Goal: Task Accomplishment & Management: Use online tool/utility

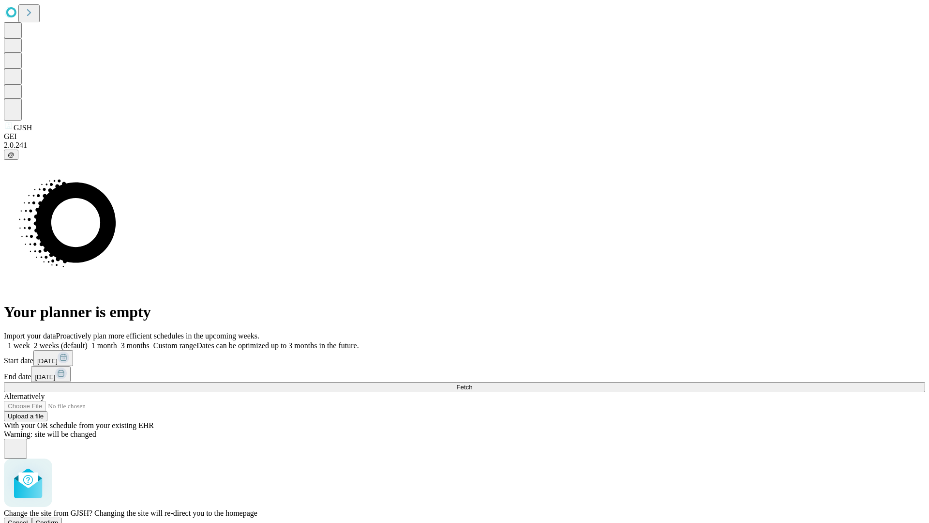
click at [59, 519] on span "Confirm" at bounding box center [47, 522] width 23 height 7
click at [30, 341] on label "1 week" at bounding box center [17, 345] width 26 height 8
click at [472, 383] on span "Fetch" at bounding box center [464, 386] width 16 height 7
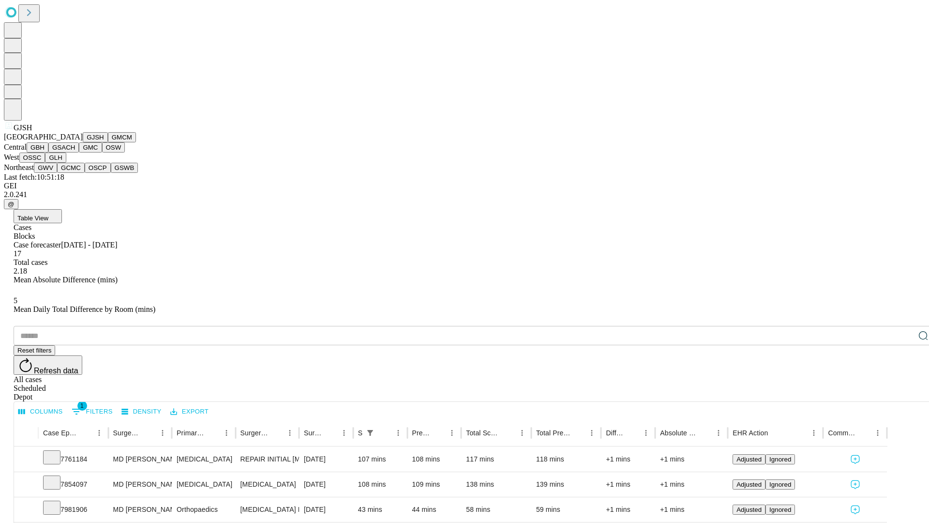
click at [108, 142] on button "GMCM" at bounding box center [122, 137] width 28 height 10
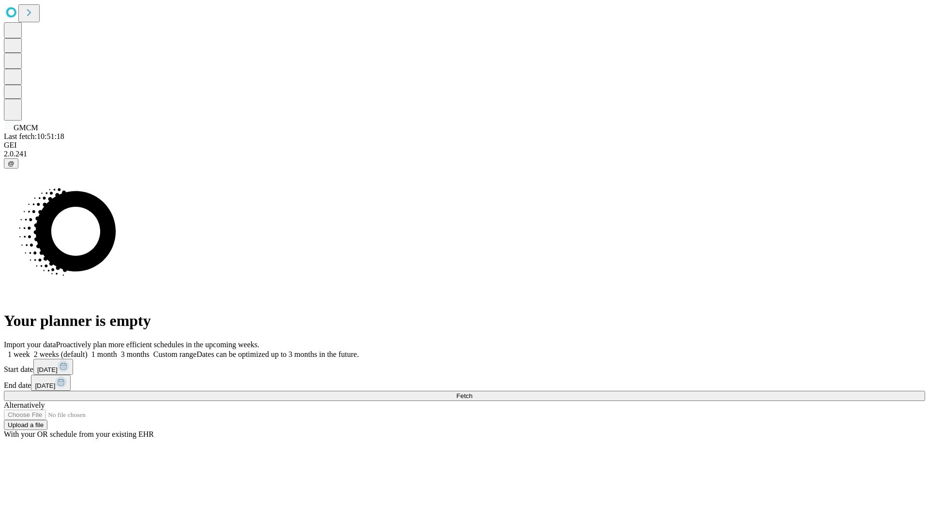
click at [30, 350] on label "1 week" at bounding box center [17, 354] width 26 height 8
click at [472, 392] on span "Fetch" at bounding box center [464, 395] width 16 height 7
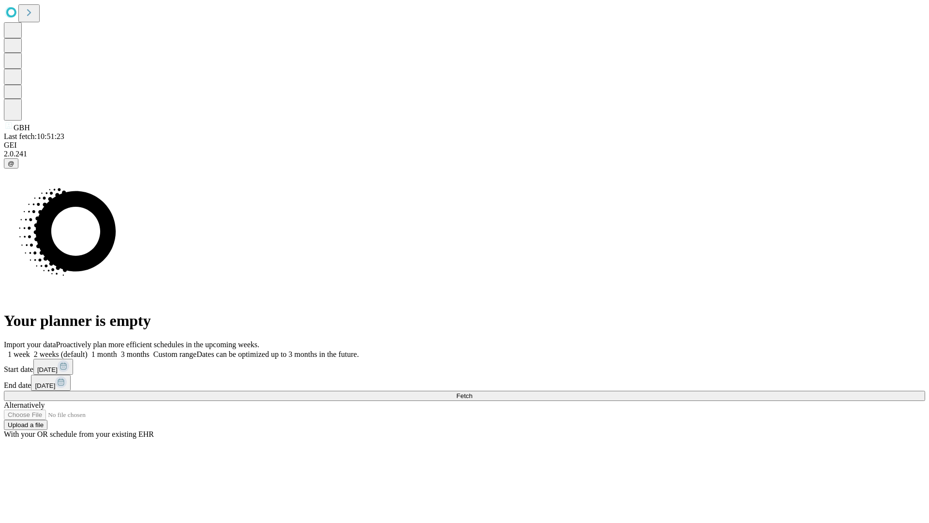
click at [30, 350] on label "1 week" at bounding box center [17, 354] width 26 height 8
click at [472, 392] on span "Fetch" at bounding box center [464, 395] width 16 height 7
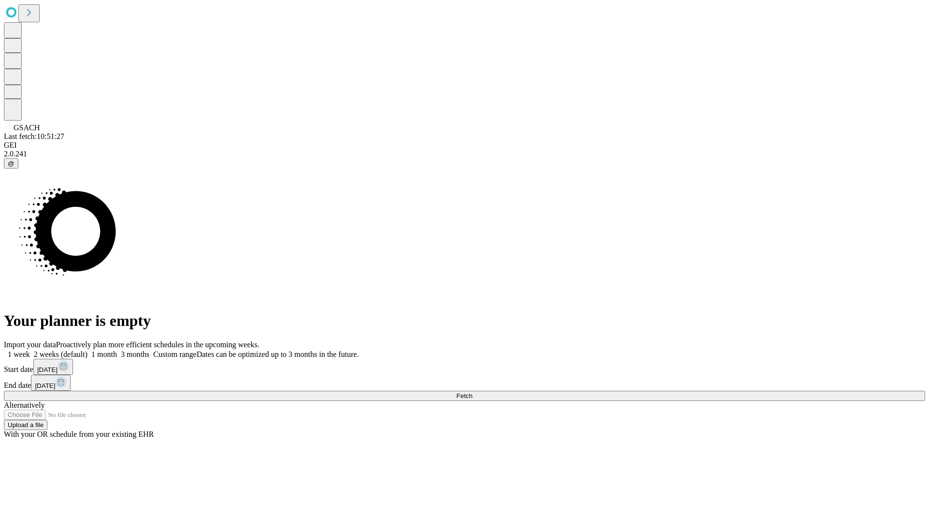
click at [30, 350] on label "1 week" at bounding box center [17, 354] width 26 height 8
click at [472, 392] on span "Fetch" at bounding box center [464, 395] width 16 height 7
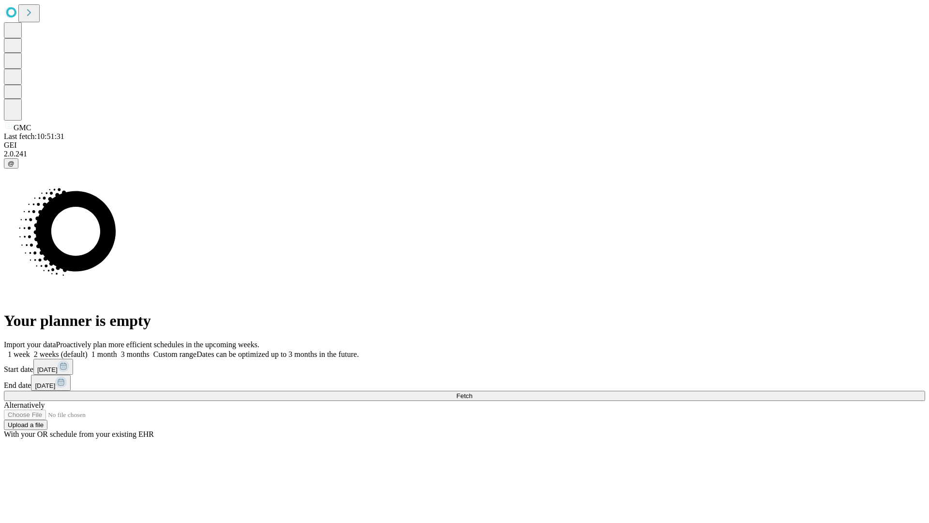
click at [30, 350] on label "1 week" at bounding box center [17, 354] width 26 height 8
click at [472, 392] on span "Fetch" at bounding box center [464, 395] width 16 height 7
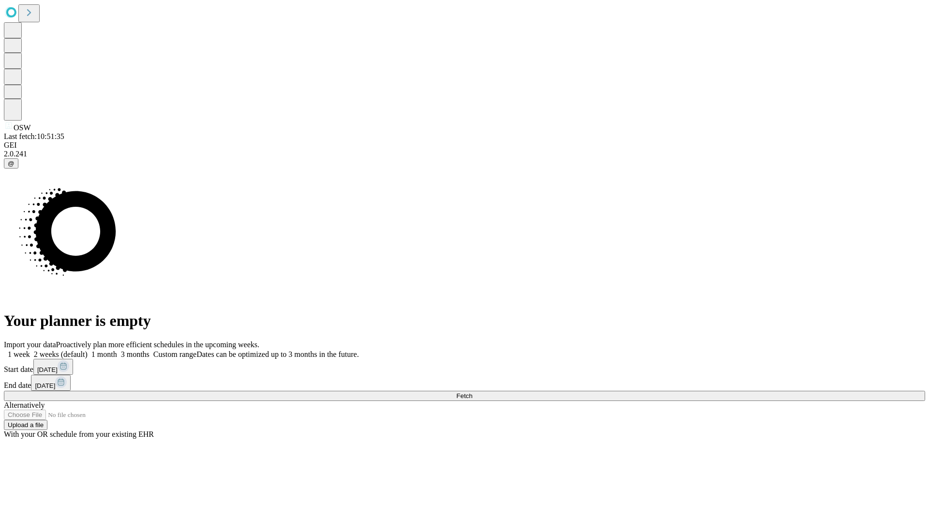
click at [30, 350] on label "1 week" at bounding box center [17, 354] width 26 height 8
click at [472, 392] on span "Fetch" at bounding box center [464, 395] width 16 height 7
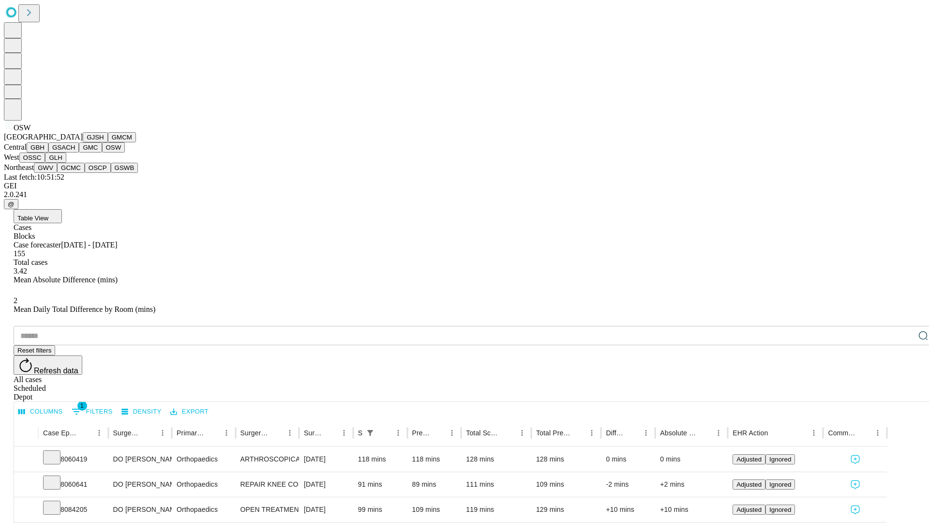
click at [46, 163] on button "OSSC" at bounding box center [32, 157] width 26 height 10
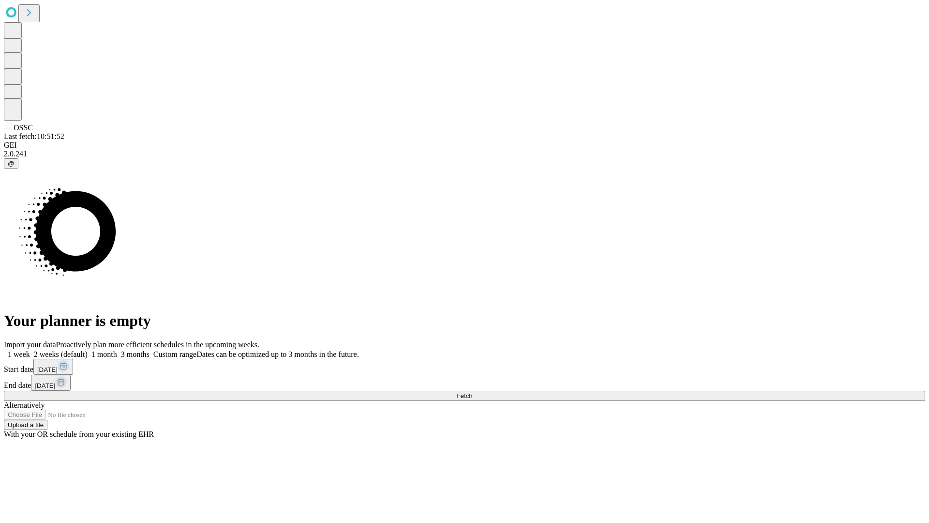
click at [30, 350] on label "1 week" at bounding box center [17, 354] width 26 height 8
click at [472, 392] on span "Fetch" at bounding box center [464, 395] width 16 height 7
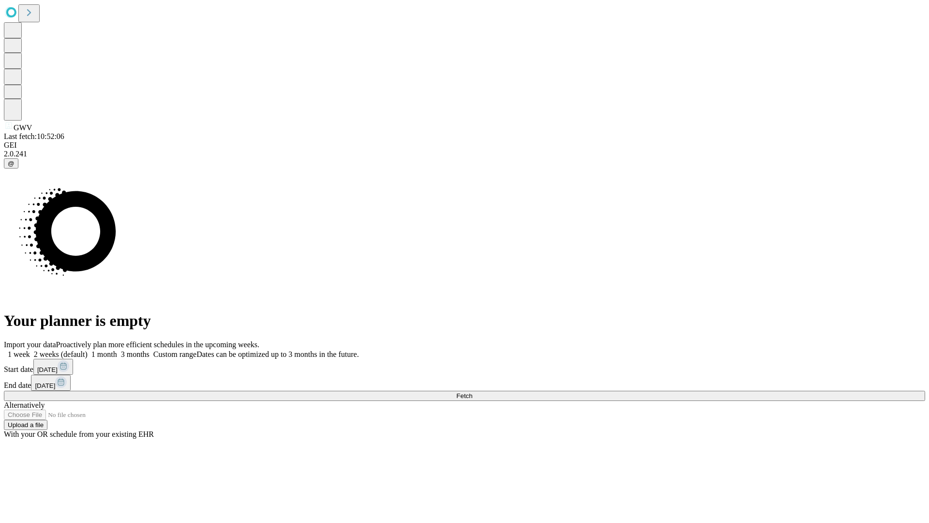
click at [30, 350] on label "1 week" at bounding box center [17, 354] width 26 height 8
click at [472, 392] on span "Fetch" at bounding box center [464, 395] width 16 height 7
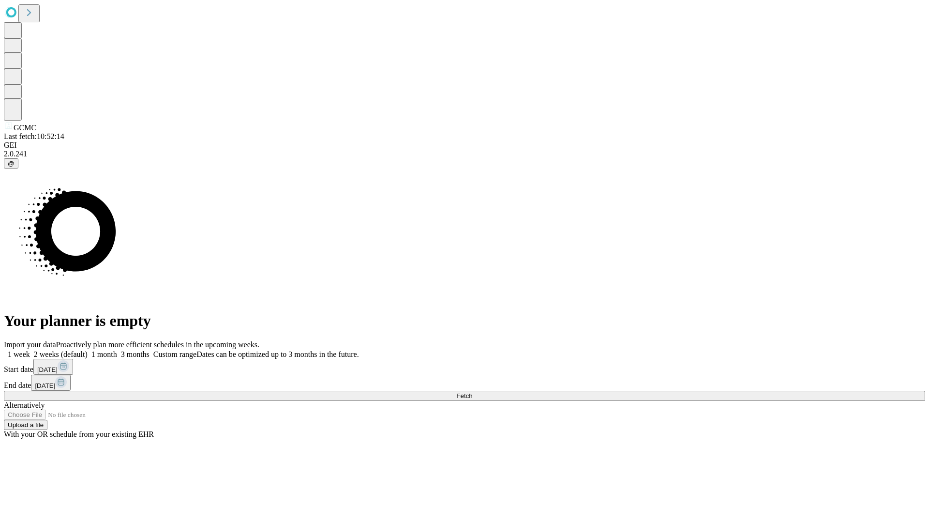
click at [30, 350] on label "1 week" at bounding box center [17, 354] width 26 height 8
click at [472, 392] on span "Fetch" at bounding box center [464, 395] width 16 height 7
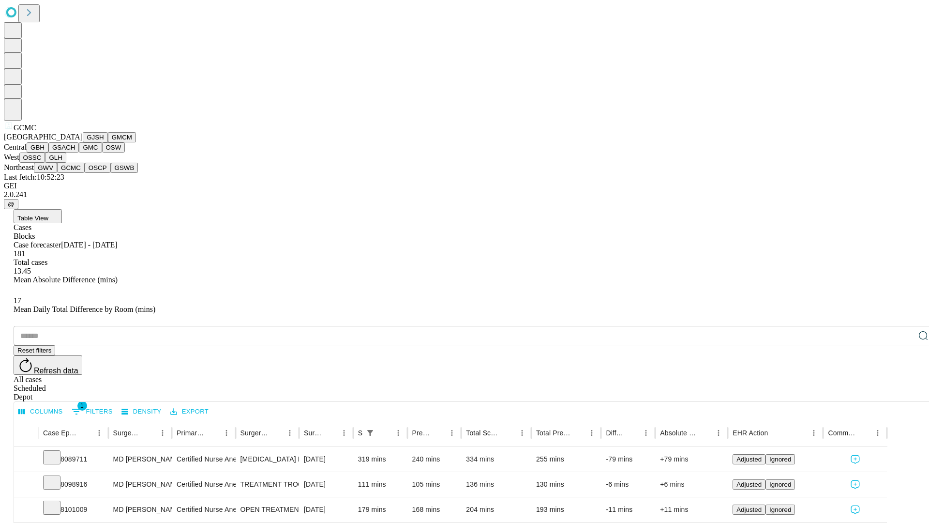
click at [85, 173] on button "OSCP" at bounding box center [98, 168] width 26 height 10
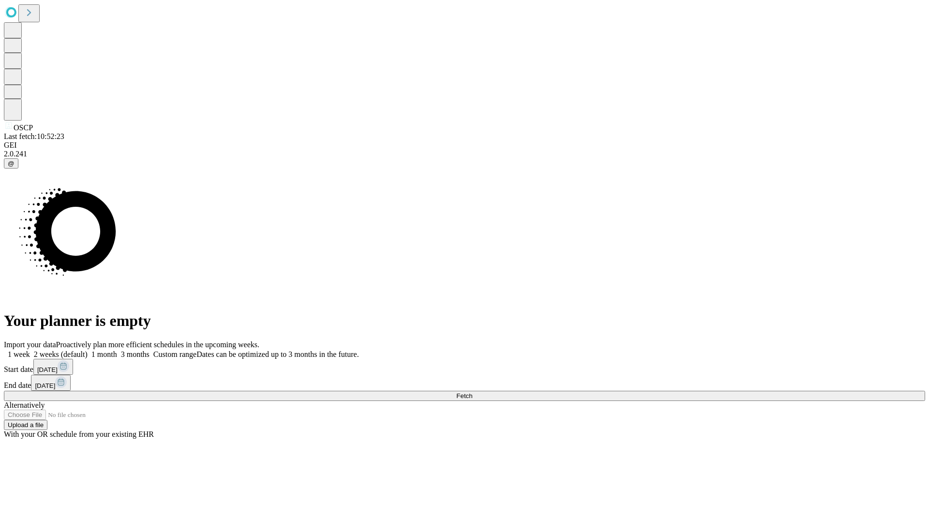
click at [30, 350] on label "1 week" at bounding box center [17, 354] width 26 height 8
click at [472, 392] on span "Fetch" at bounding box center [464, 395] width 16 height 7
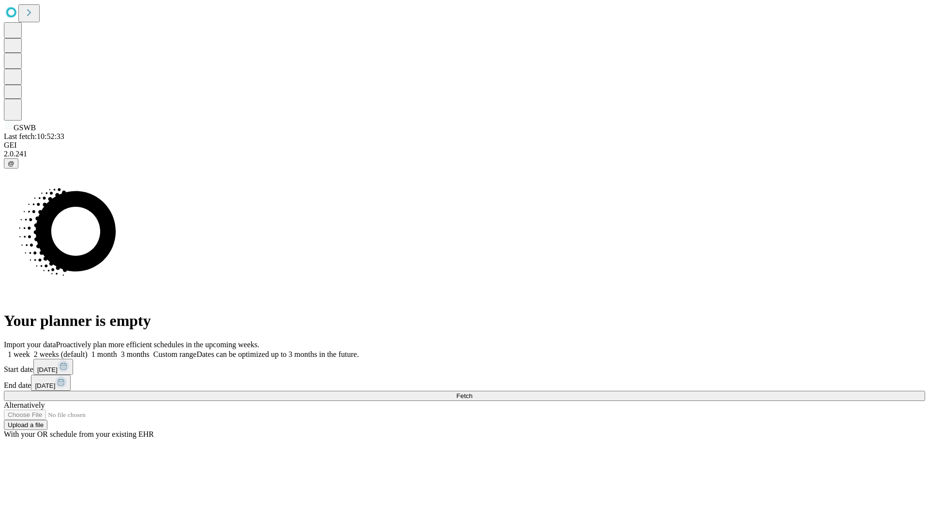
click at [30, 350] on label "1 week" at bounding box center [17, 354] width 26 height 8
click at [472, 392] on span "Fetch" at bounding box center [464, 395] width 16 height 7
